Goal: Transaction & Acquisition: Purchase product/service

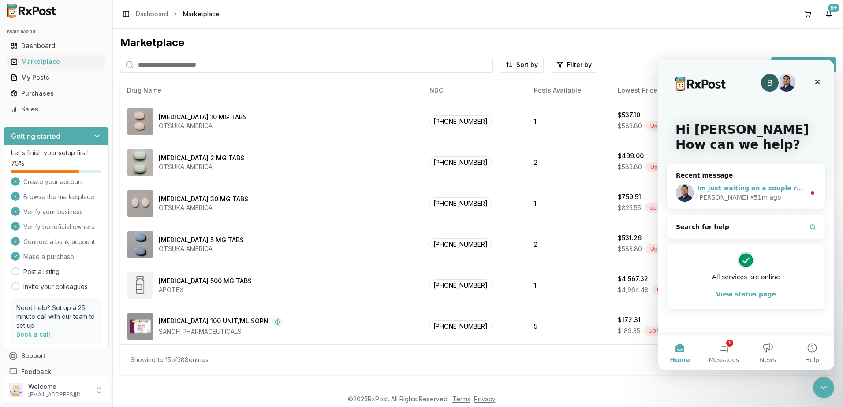
click at [747, 184] on div "Im just waiting on a couple responses [MEDICAL_DATA] might be a bit harder to f…" at bounding box center [751, 188] width 108 height 9
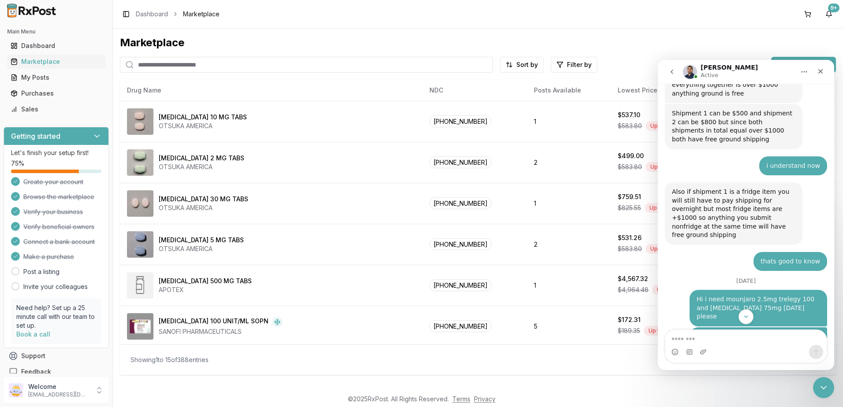
scroll to position [6321, 0]
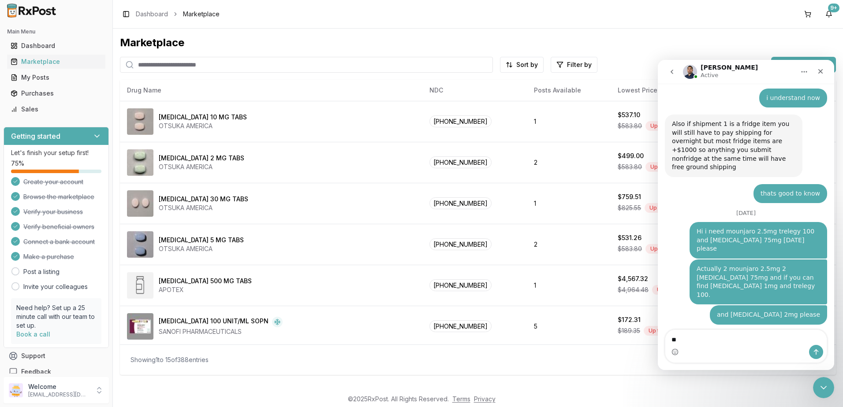
type textarea "*"
type textarea "**"
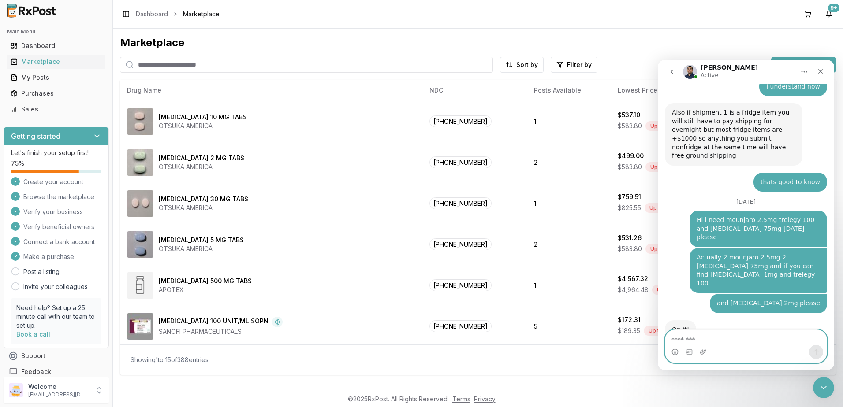
click at [715, 344] on textarea "Message…" at bounding box center [745, 337] width 161 height 15
click at [746, 345] on div "Intercom messenger" at bounding box center [745, 352] width 161 height 14
click at [709, 347] on div "Intercom messenger" at bounding box center [745, 352] width 161 height 14
click at [714, 341] on textarea "Message…" at bounding box center [745, 337] width 161 height 15
click at [728, 340] on textarea "Message…" at bounding box center [745, 337] width 161 height 15
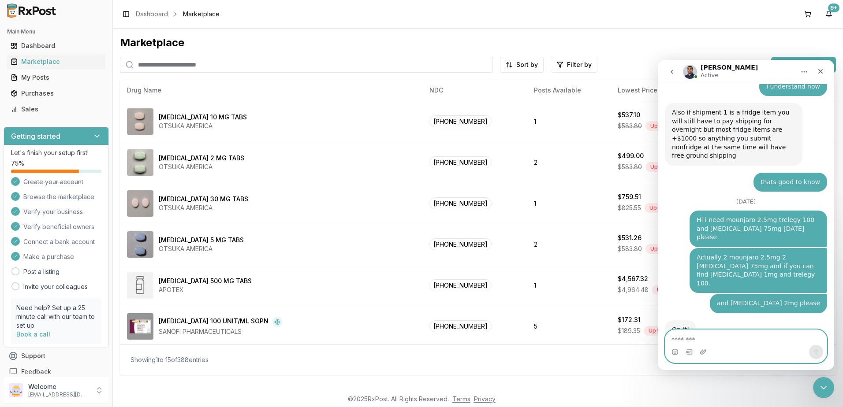
click at [731, 340] on textarea "Message…" at bounding box center [745, 337] width 161 height 15
click at [718, 337] on textarea "Message…" at bounding box center [745, 337] width 161 height 15
click at [710, 340] on textarea "Message…" at bounding box center [745, 337] width 161 height 15
click at [760, 340] on textarea "Message…" at bounding box center [745, 337] width 161 height 15
click at [748, 340] on textarea "Message…" at bounding box center [745, 337] width 161 height 15
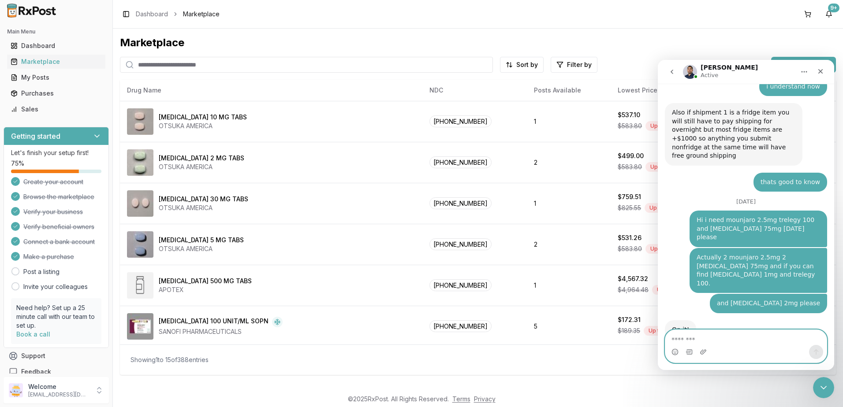
click at [720, 338] on textarea "Message…" at bounding box center [745, 337] width 161 height 15
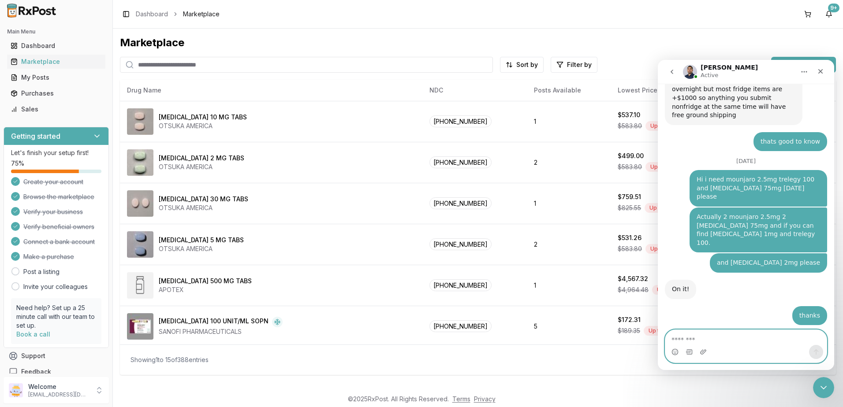
scroll to position [6400, 0]
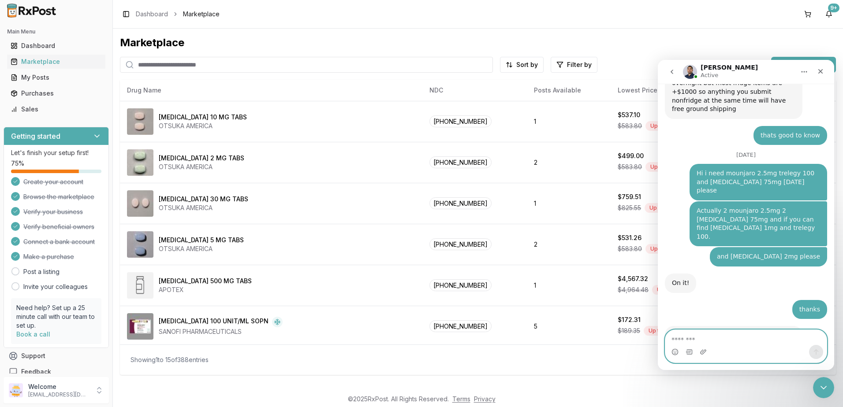
click at [725, 335] on textarea "Message…" at bounding box center [745, 337] width 161 height 15
type textarea "*"
type textarea "**********"
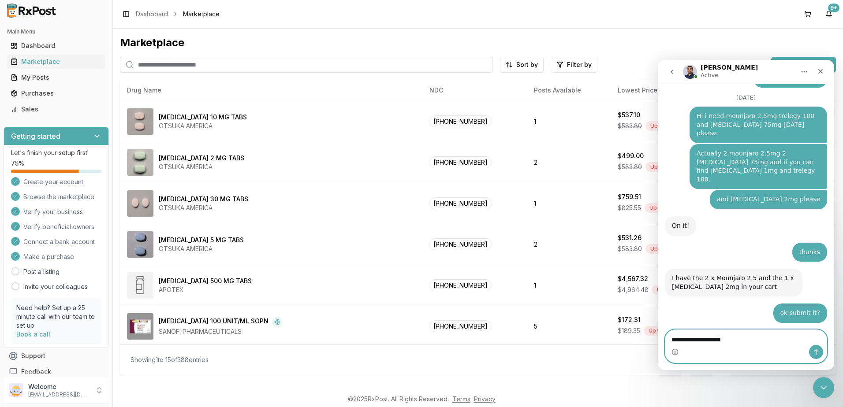
scroll to position [6460, 0]
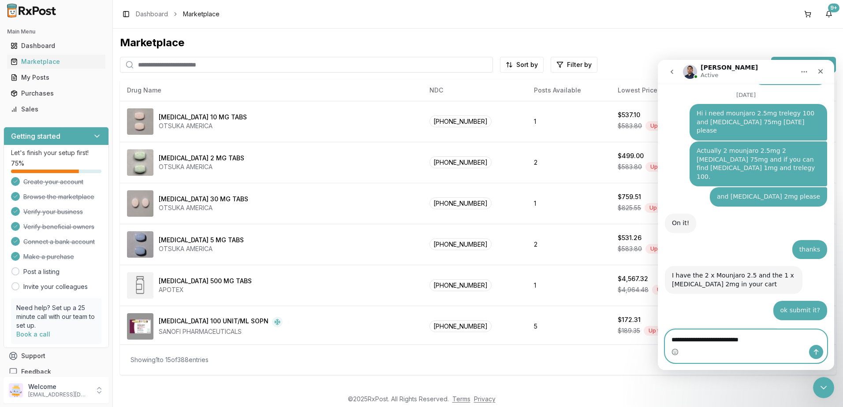
type textarea "**********"
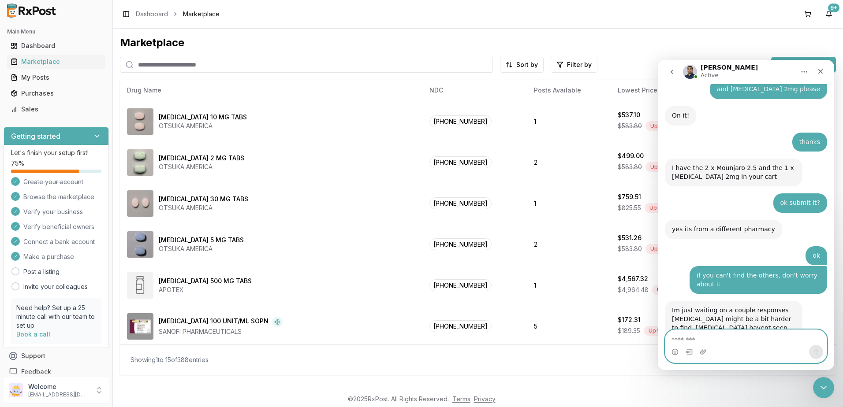
scroll to position [6574, 0]
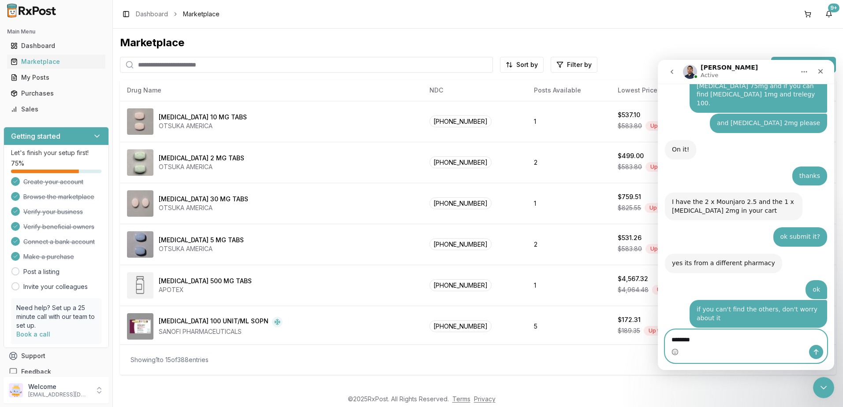
type textarea "*********"
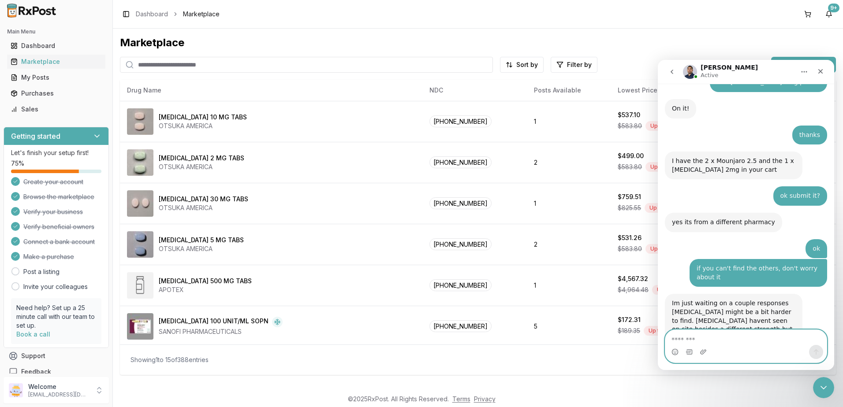
scroll to position [6647, 0]
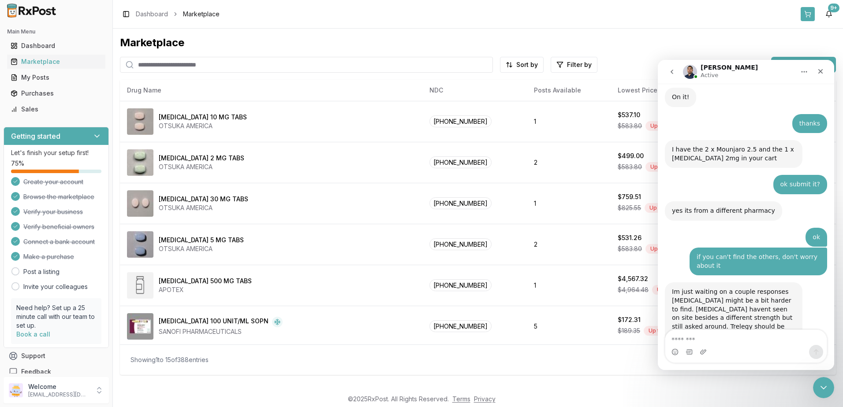
click at [809, 10] on button at bounding box center [807, 14] width 14 height 14
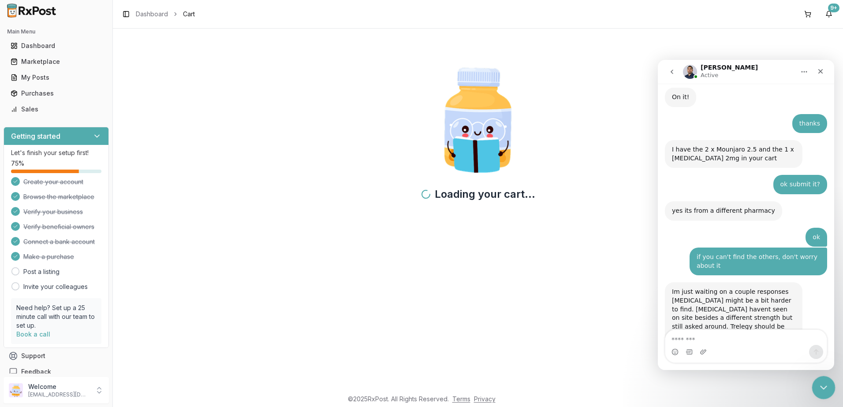
click at [823, 385] on icon "Close Intercom Messenger" at bounding box center [822, 386] width 11 height 11
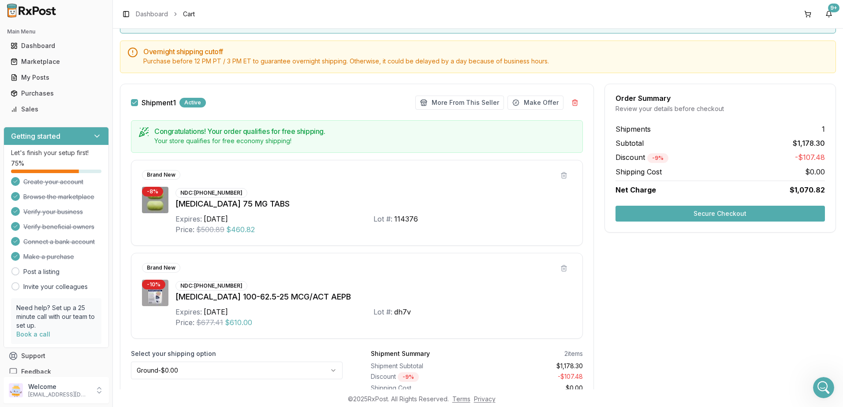
scroll to position [123, 0]
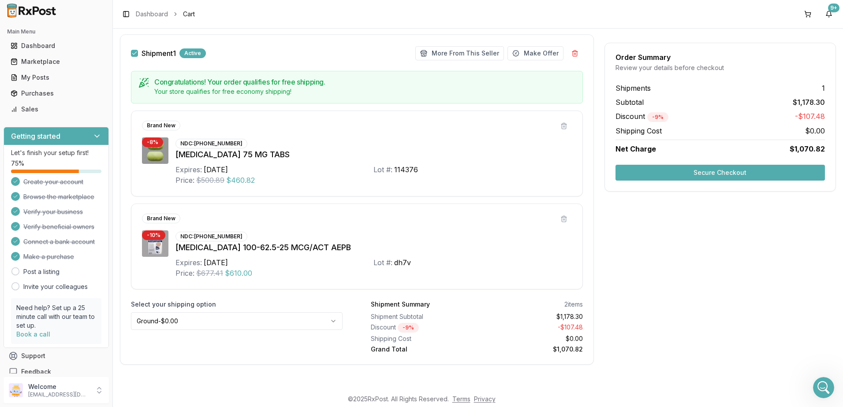
click at [719, 170] on button "Secure Checkout" at bounding box center [719, 173] width 209 height 16
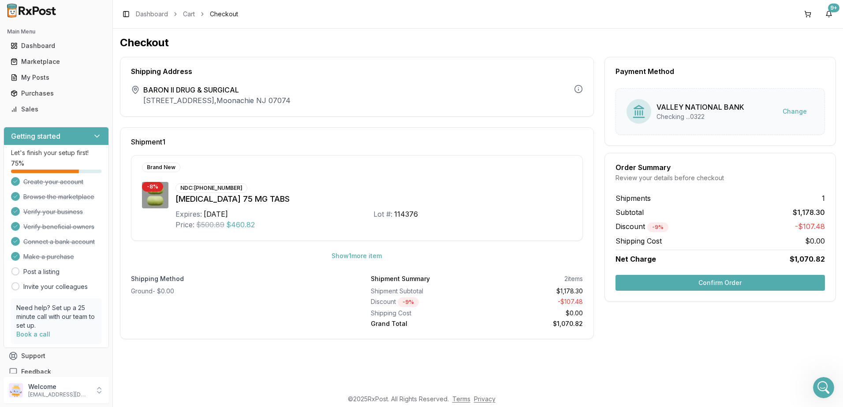
click at [710, 283] on button "Confirm Order" at bounding box center [719, 283] width 209 height 16
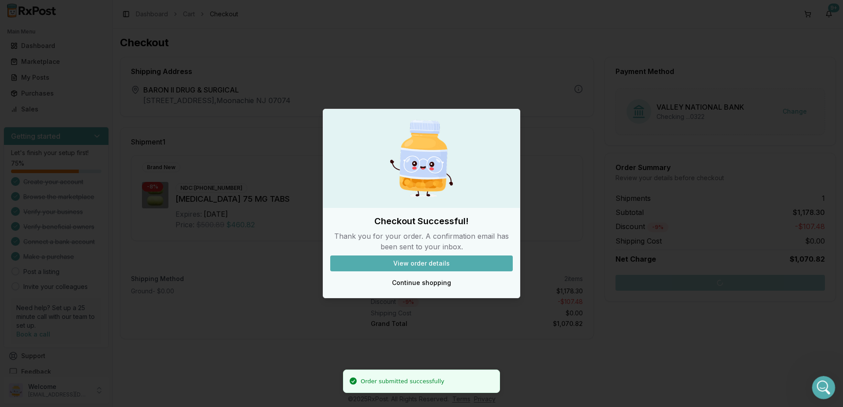
click at [826, 391] on div "Open Intercom Messenger" at bounding box center [821, 386] width 29 height 29
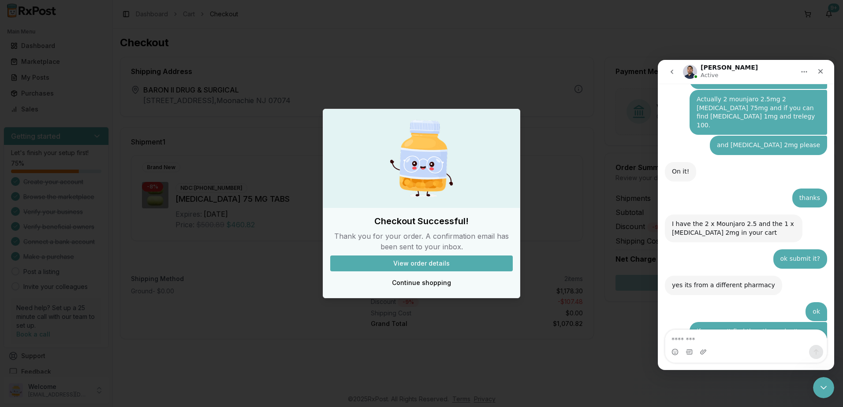
scroll to position [6647, 0]
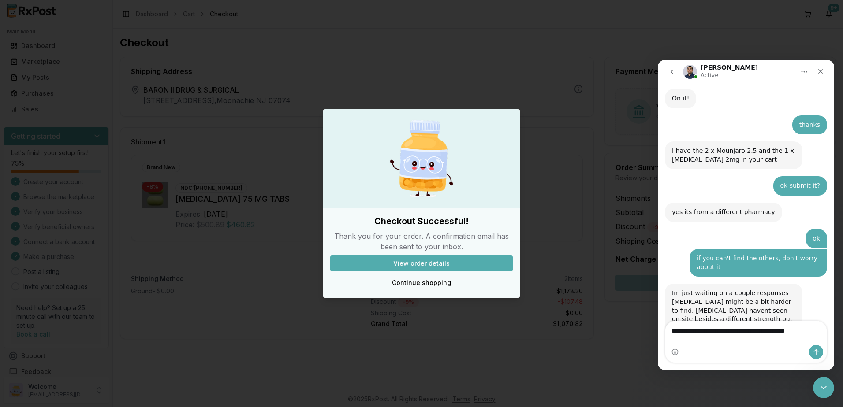
type textarea "**********"
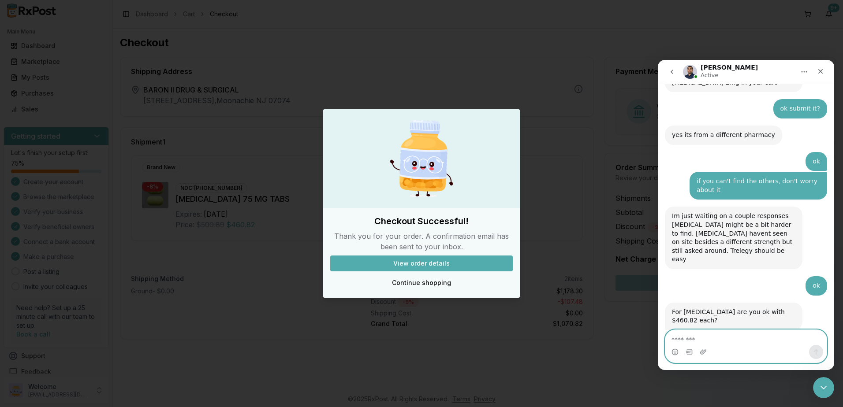
scroll to position [6745, 0]
click at [728, 334] on textarea "Message…" at bounding box center [745, 337] width 161 height 15
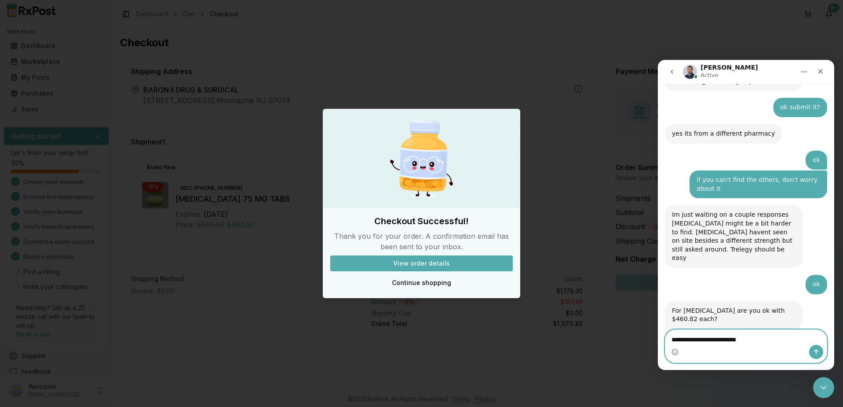
type textarea "**********"
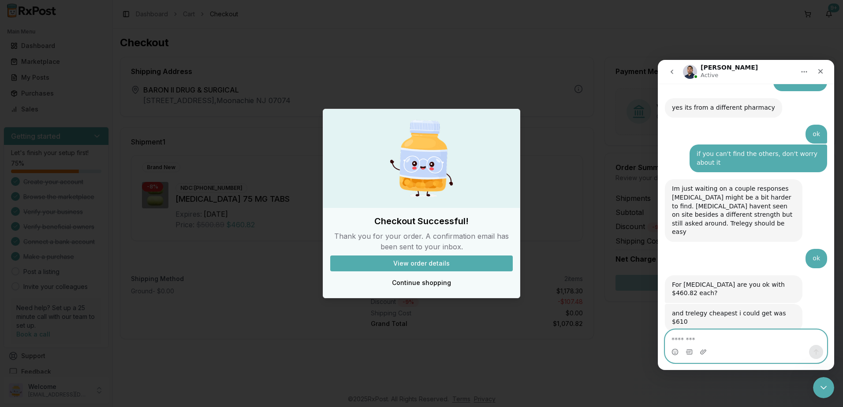
scroll to position [6772, 0]
click at [737, 331] on textarea "Message…" at bounding box center [745, 337] width 161 height 15
drag, startPoint x: 413, startPoint y: 282, endPoint x: 399, endPoint y: 262, distance: 25.3
click at [413, 282] on button "Continue shopping" at bounding box center [421, 283] width 182 height 16
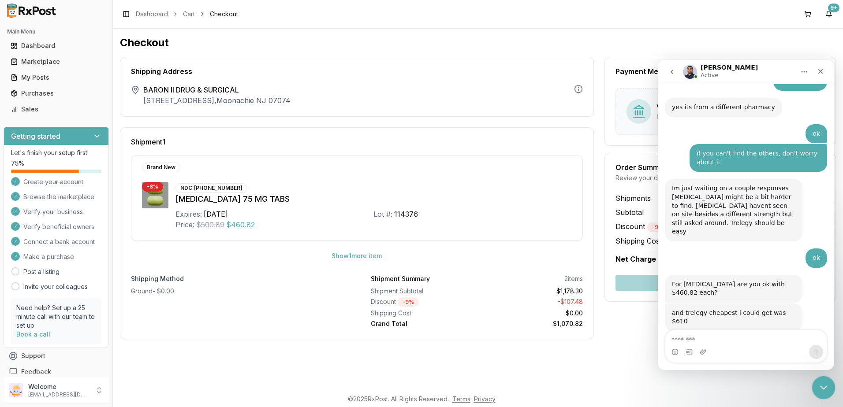
click at [818, 390] on icon "Close Intercom Messenger" at bounding box center [822, 386] width 11 height 11
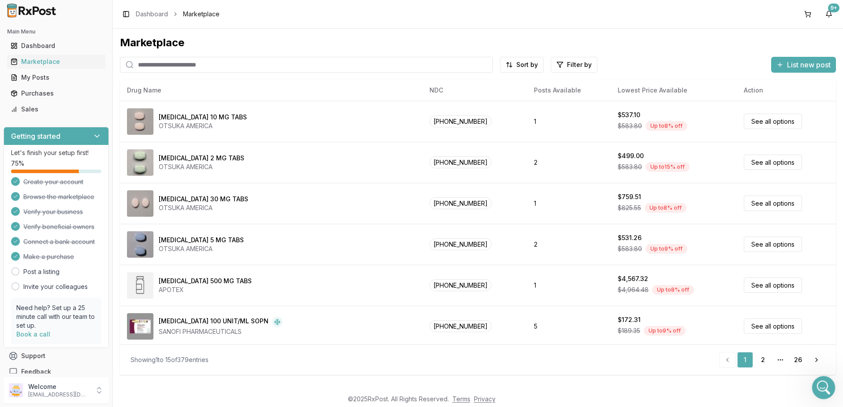
click at [817, 387] on icon "Open Intercom Messenger" at bounding box center [822, 386] width 15 height 15
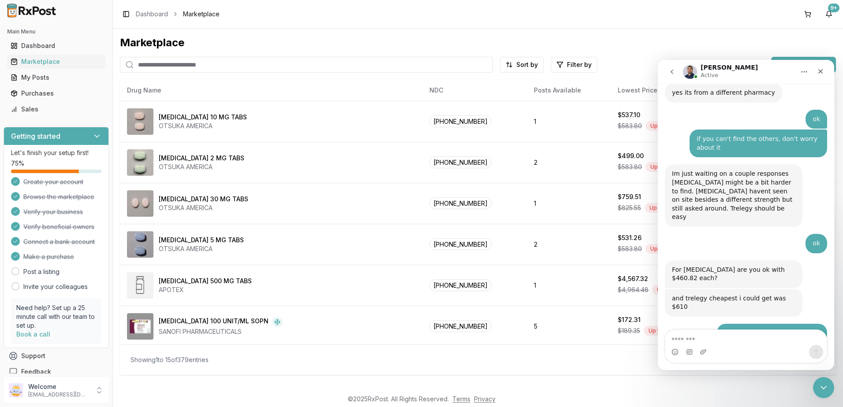
scroll to position [6818, 0]
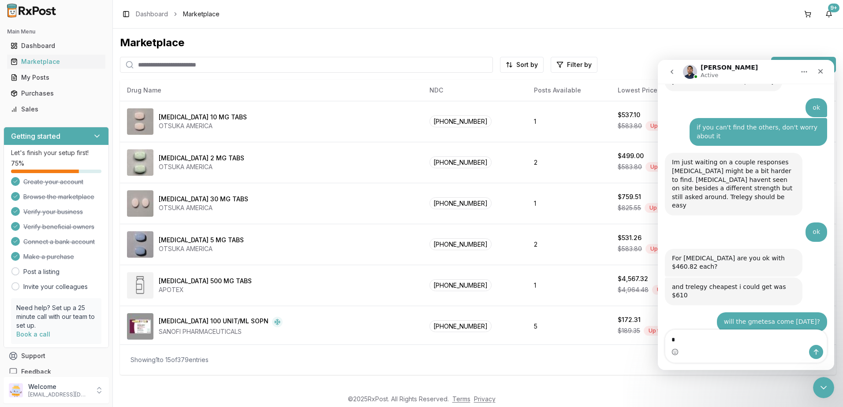
type textarea "**"
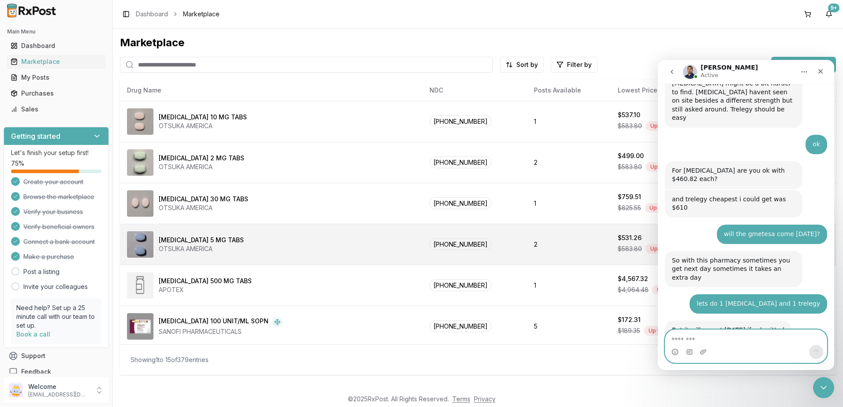
scroll to position [6937, 0]
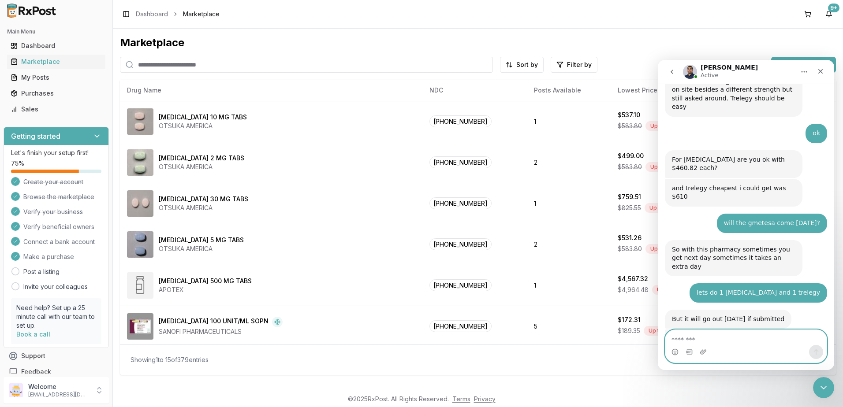
click at [738, 339] on textarea "Message…" at bounding box center [745, 337] width 161 height 15
click at [724, 338] on textarea "Message…" at bounding box center [745, 337] width 161 height 15
type textarea "**********"
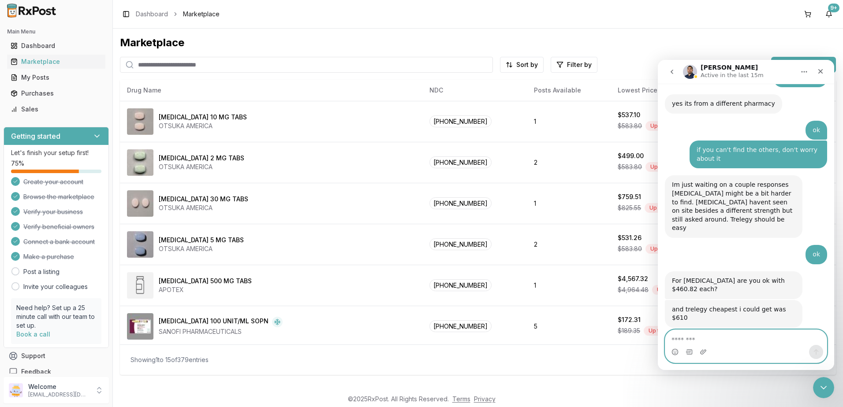
scroll to position [6787, 0]
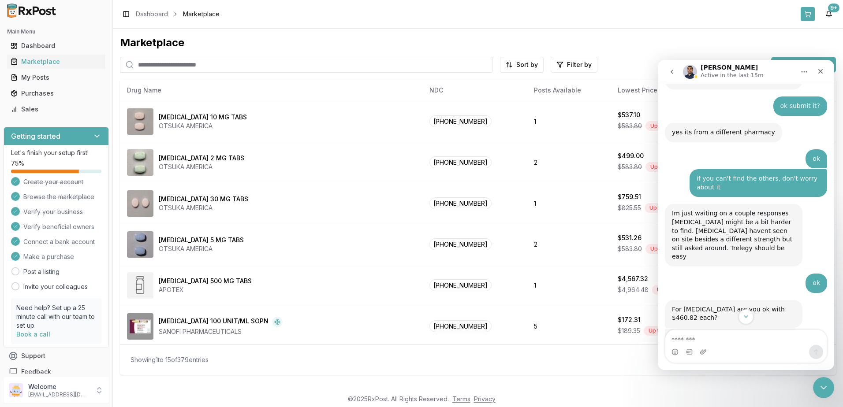
click at [809, 16] on button at bounding box center [807, 14] width 14 height 14
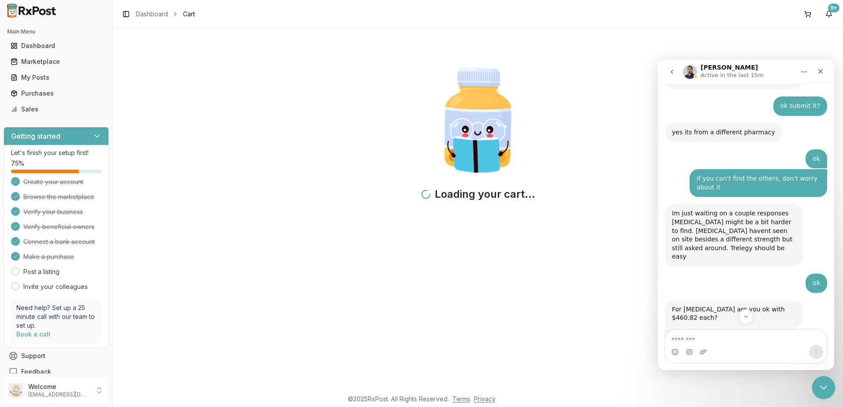
click at [820, 385] on icon "Close Intercom Messenger" at bounding box center [822, 386] width 11 height 11
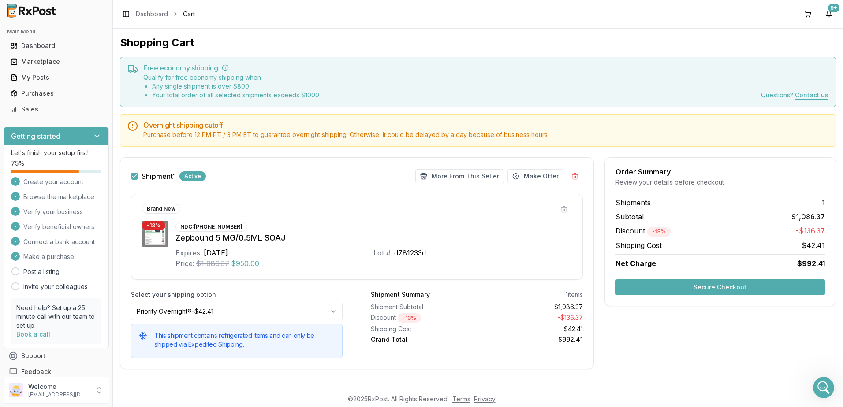
drag, startPoint x: 721, startPoint y: 287, endPoint x: 706, endPoint y: 276, distance: 19.1
click at [721, 287] on button "Secure Checkout" at bounding box center [719, 287] width 209 height 16
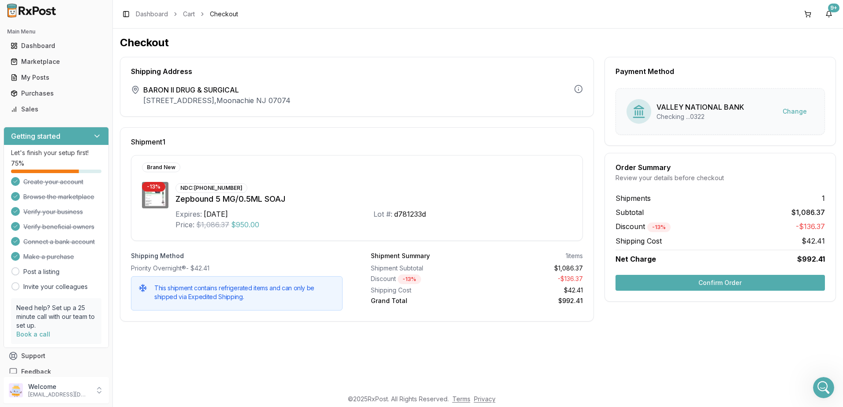
click at [714, 277] on button "Confirm Order" at bounding box center [719, 283] width 209 height 16
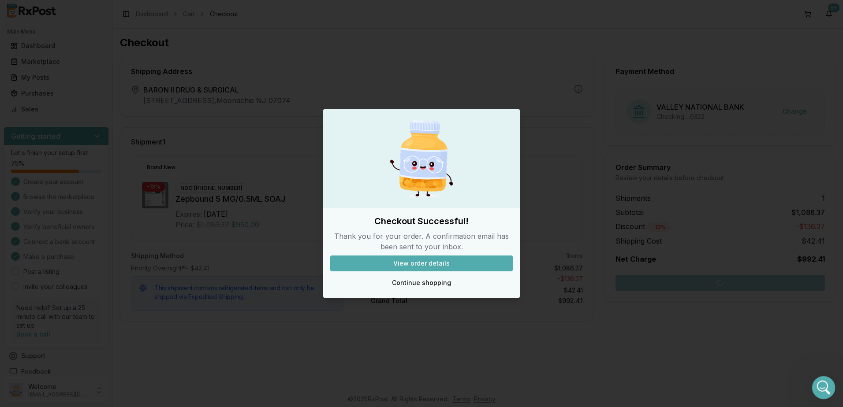
click at [825, 387] on icon "Open Intercom Messenger" at bounding box center [822, 386] width 15 height 15
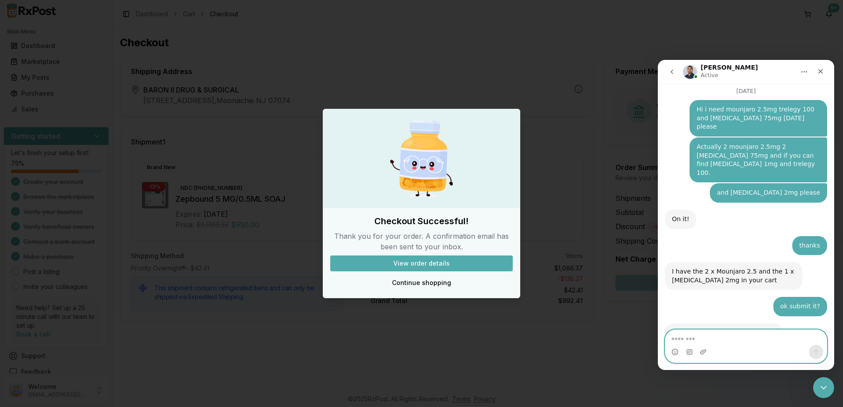
scroll to position [6963, 0]
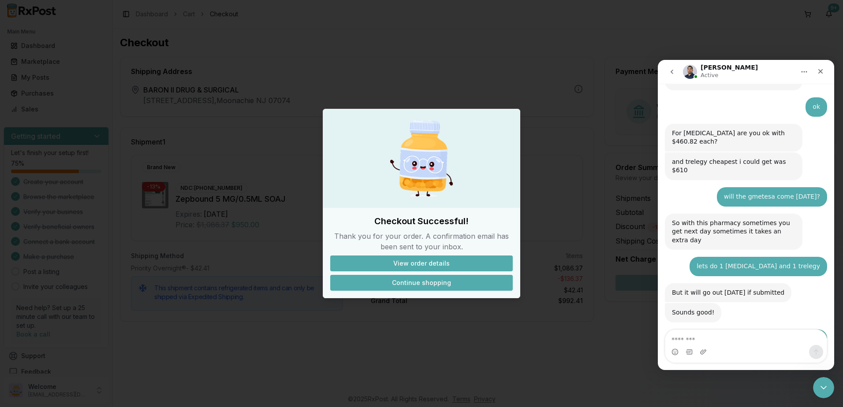
click at [421, 283] on button "Continue shopping" at bounding box center [421, 283] width 182 height 16
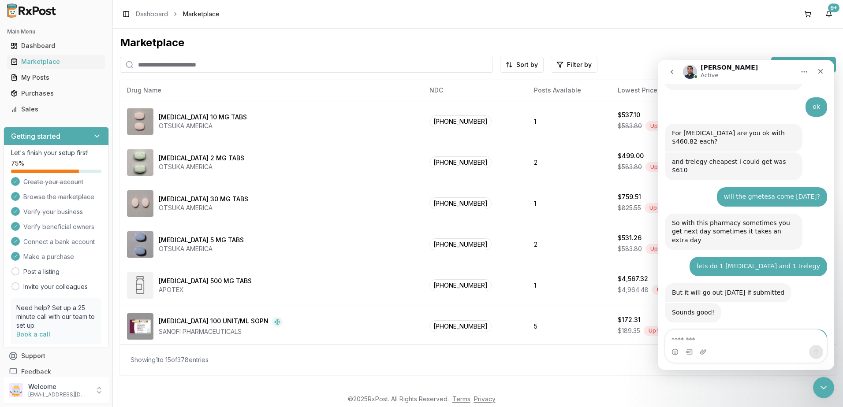
click at [728, 330] on div "Intercom messenger" at bounding box center [746, 346] width 162 height 33
click at [725, 341] on textarea "Message…" at bounding box center [745, 337] width 161 height 15
click at [728, 340] on textarea "Message…" at bounding box center [745, 337] width 161 height 15
